Goal: Use online tool/utility: Use online tool/utility

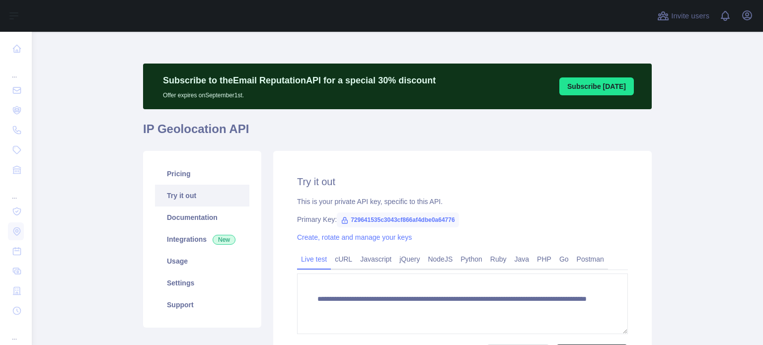
scroll to position [99, 0]
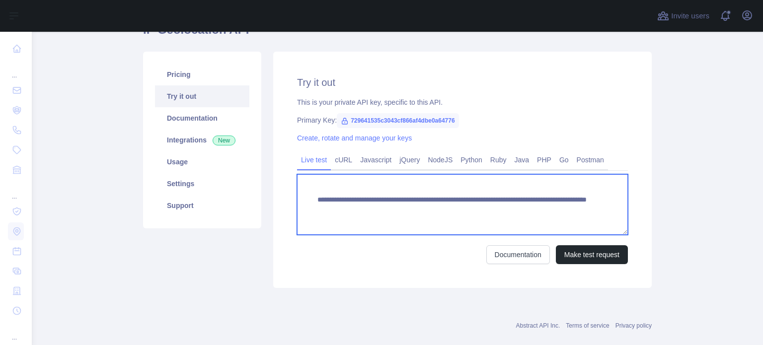
drag, startPoint x: 501, startPoint y: 208, endPoint x: 557, endPoint y: 209, distance: 56.2
click at [557, 209] on textarea "**********" at bounding box center [462, 204] width 331 height 61
paste textarea
type textarea "**********"
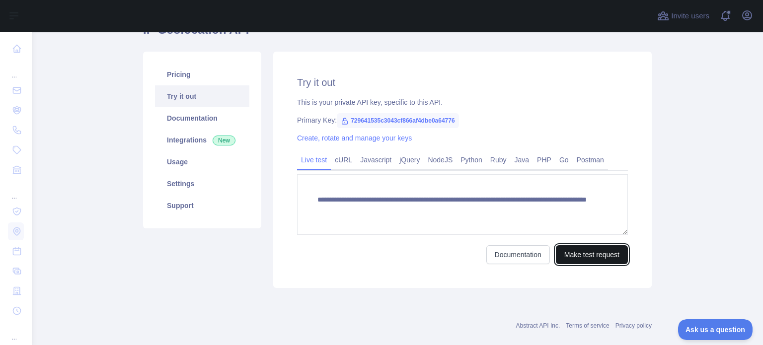
click at [584, 256] on button "Make test request" at bounding box center [592, 255] width 72 height 19
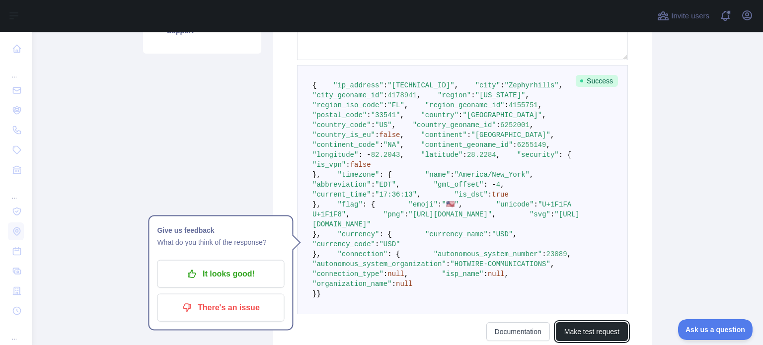
scroll to position [298, 0]
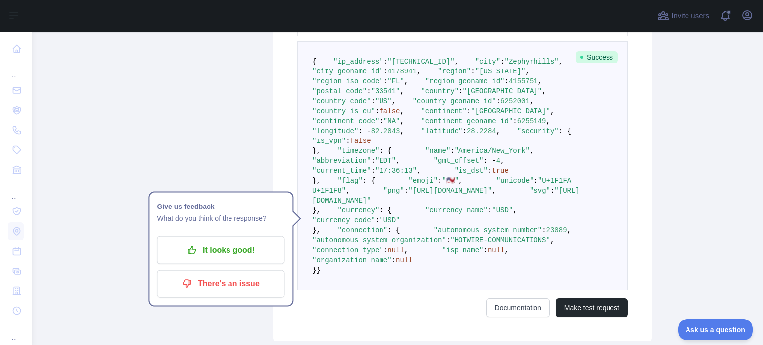
click at [483, 178] on pre "{ "ip_address" : "[TECHNICAL_ID]" , "city" : "Zephyrhills" , "city_geoname_id" …" at bounding box center [462, 166] width 331 height 250
click at [159, 110] on div "Pricing Try it out Documentation Integrations New Usage Settings Support" at bounding box center [202, 97] width 130 height 489
click at [238, 161] on div "Pricing Try it out Documentation Integrations New Usage Settings Support" at bounding box center [202, 97] width 130 height 489
click at [439, 190] on pre "{ "ip_address" : "[TECHNICAL_ID]" , "city" : "Zephyrhills" , "city_geoname_id" …" at bounding box center [462, 166] width 331 height 250
click at [395, 115] on span "false" at bounding box center [389, 111] width 21 height 8
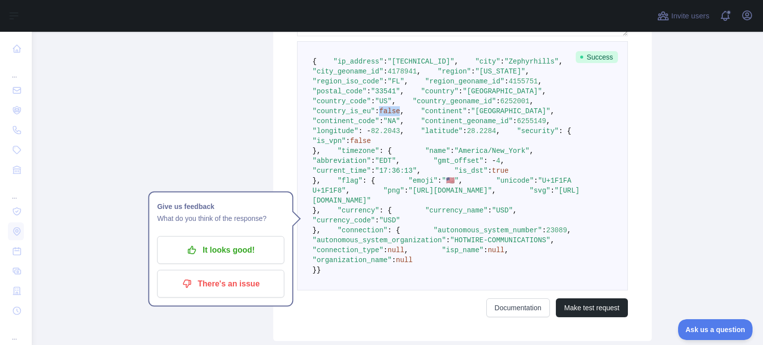
click at [395, 115] on span "false" at bounding box center [389, 111] width 21 height 8
click at [405, 85] on span ""FL"" at bounding box center [396, 82] width 17 height 8
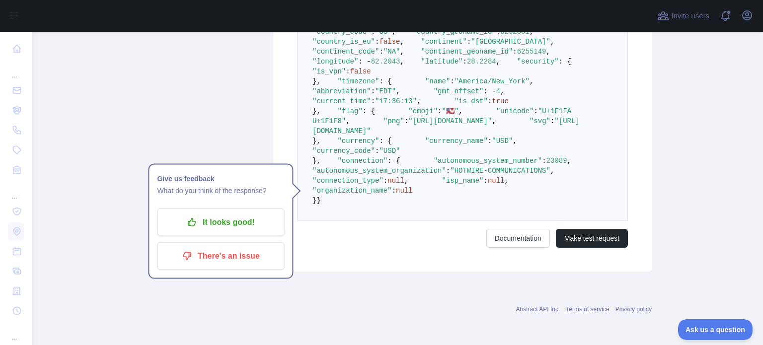
scroll to position [595, 0]
